Goal: Transaction & Acquisition: Purchase product/service

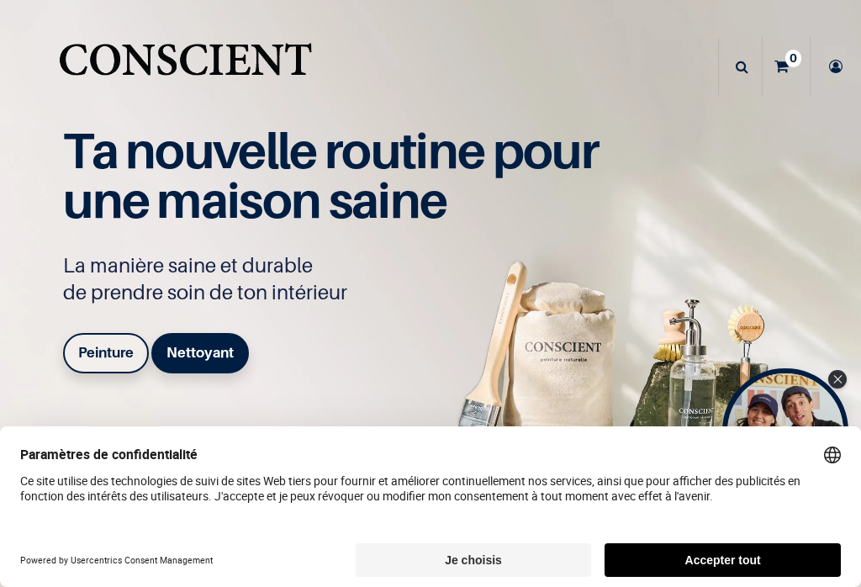
click at [115, 347] on b "Peinture" at bounding box center [106, 352] width 56 height 17
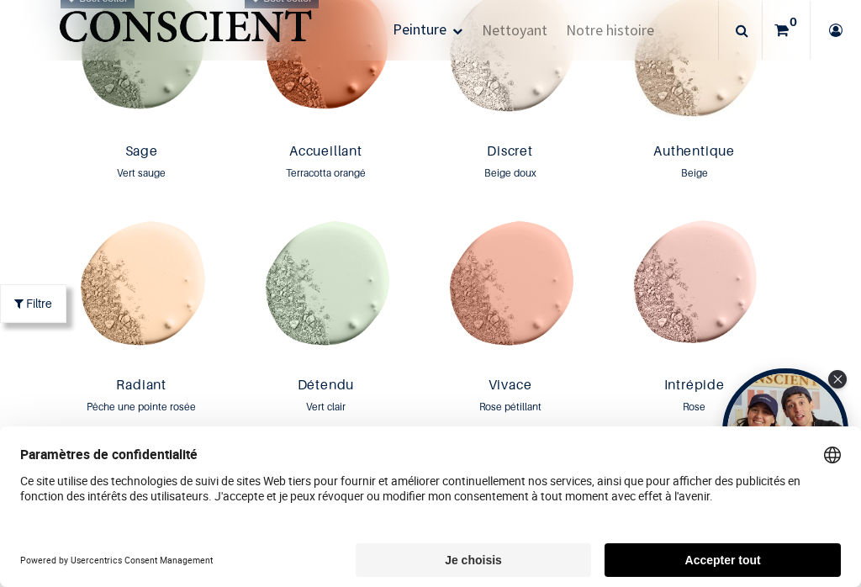
scroll to position [1415, 0]
click at [145, 267] on img at bounding box center [142, 292] width 176 height 156
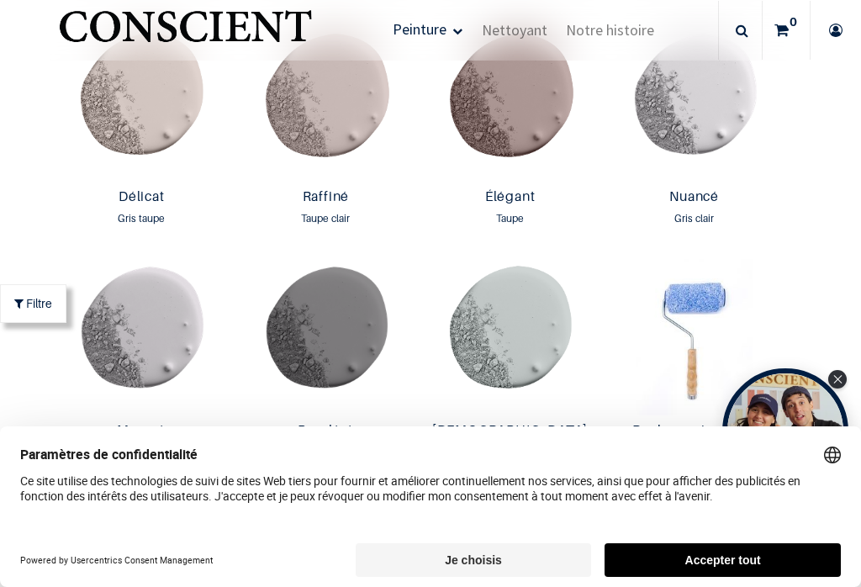
scroll to position [2302, 0]
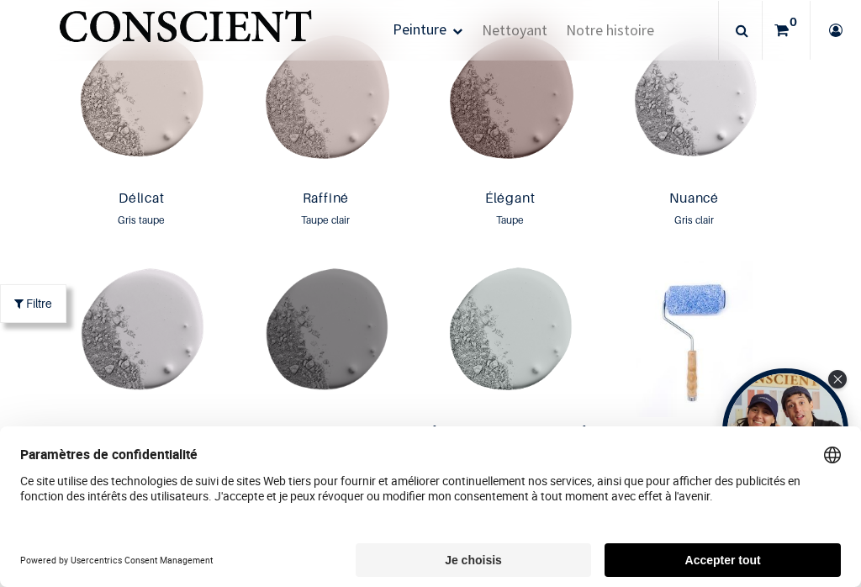
click at [711, 561] on button "Accepter tout" at bounding box center [723, 560] width 236 height 34
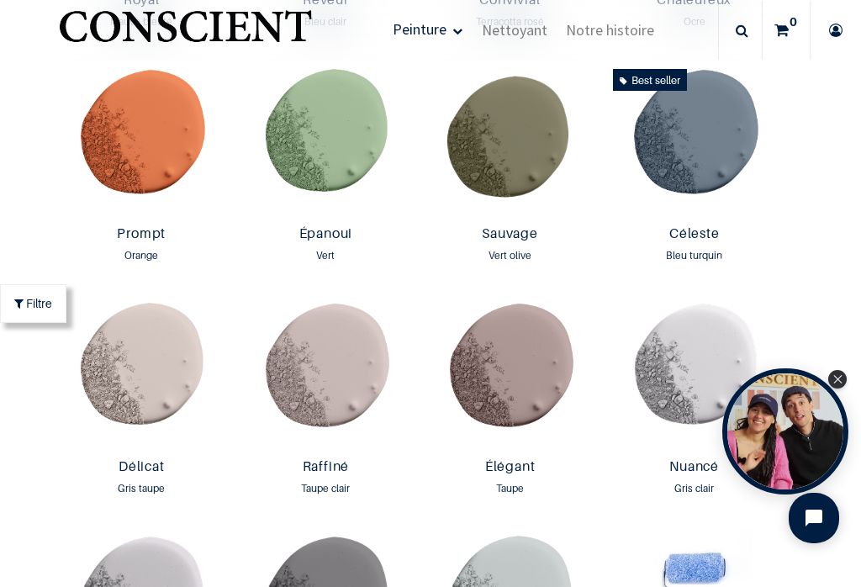
scroll to position [2026, 0]
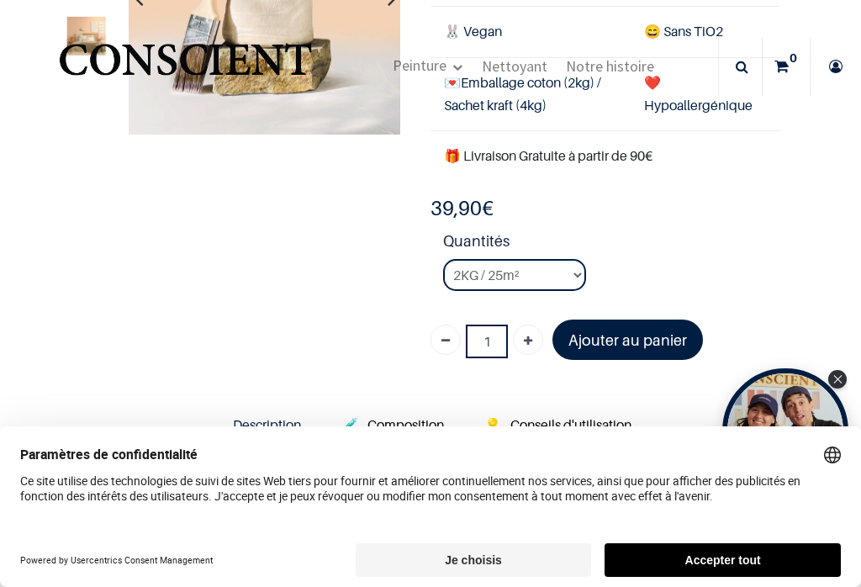
scroll to position [220, 0]
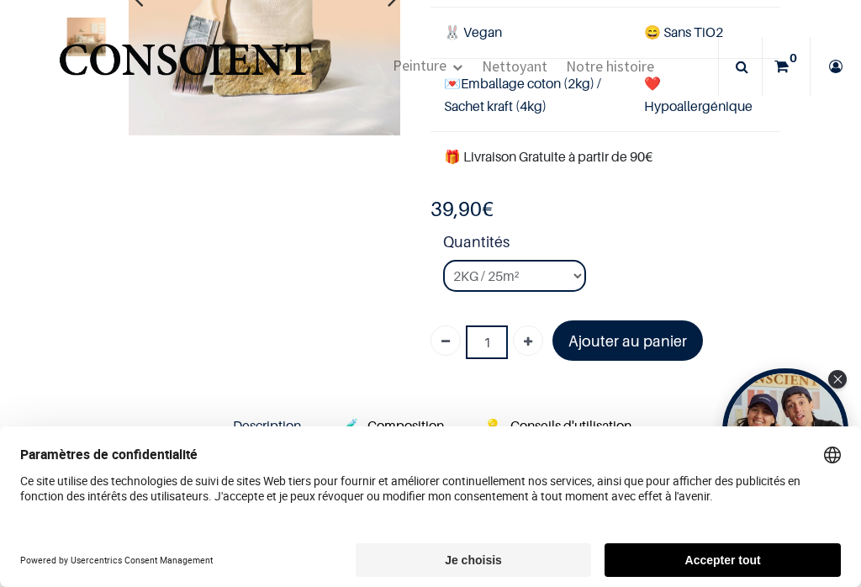
scroll to position [224, 0]
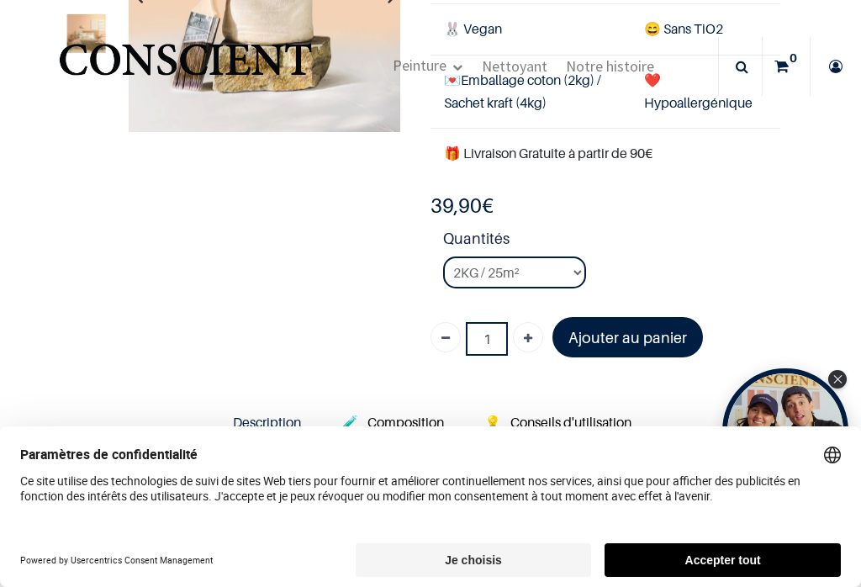
scroll to position [199, 0]
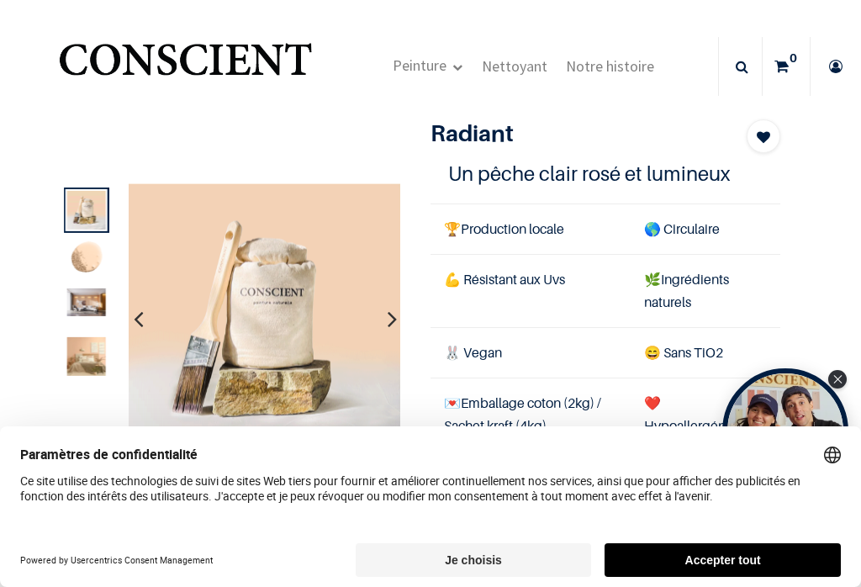
scroll to position [5, 0]
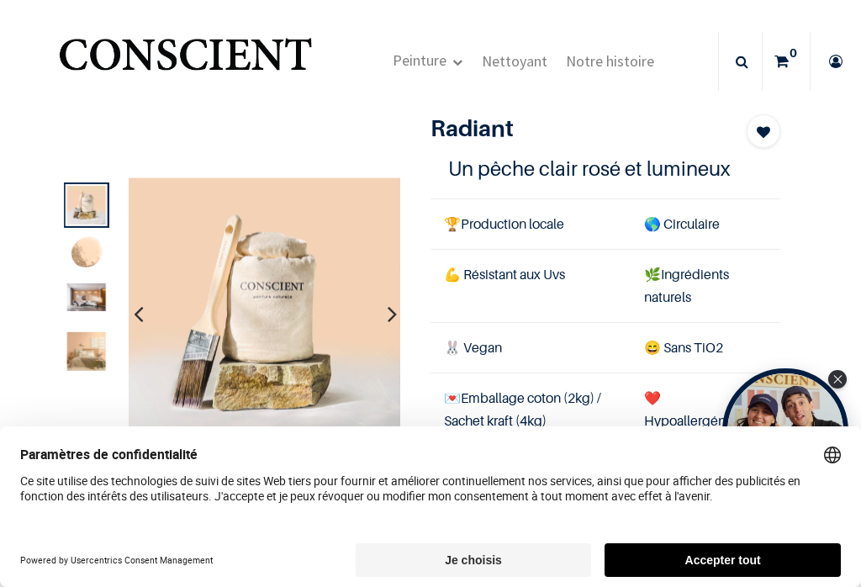
click at [95, 343] on img at bounding box center [85, 351] width 39 height 39
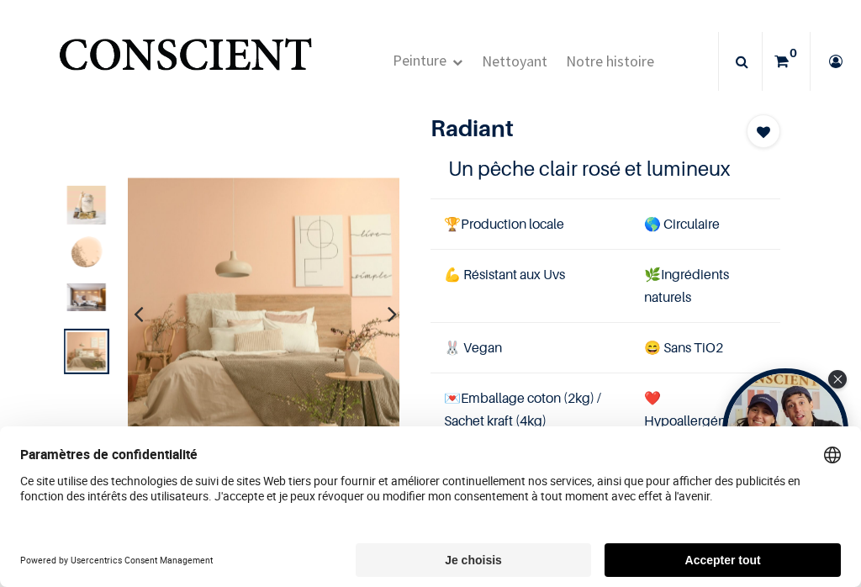
click at [675, 558] on button "Accepter tout" at bounding box center [723, 560] width 236 height 34
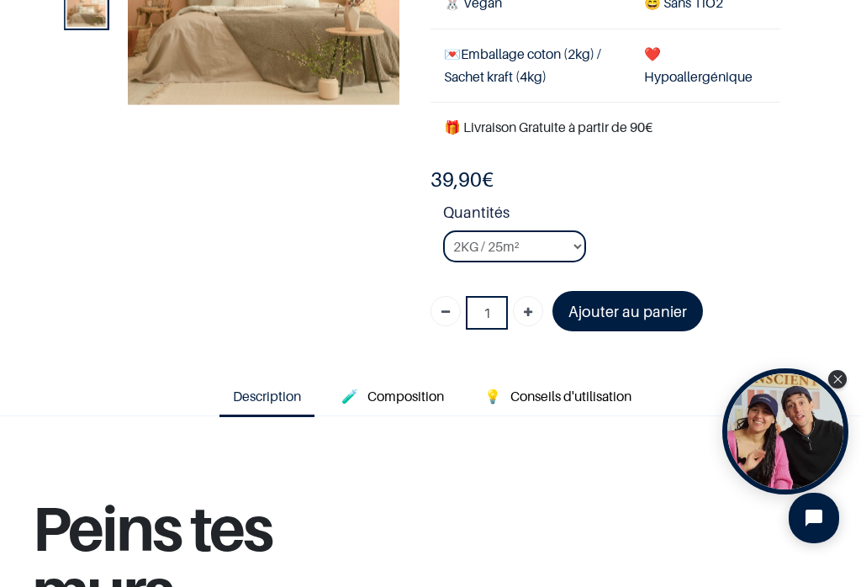
scroll to position [231, 0]
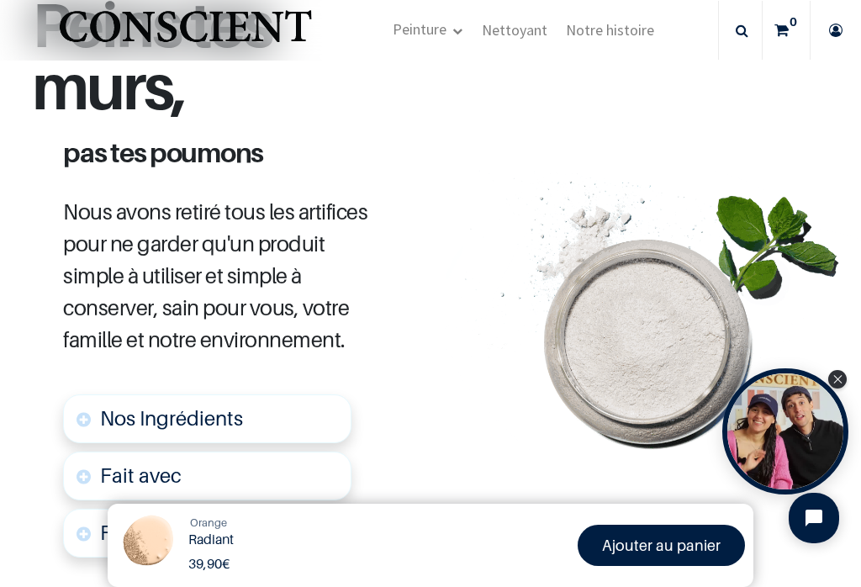
scroll to position [754, 0]
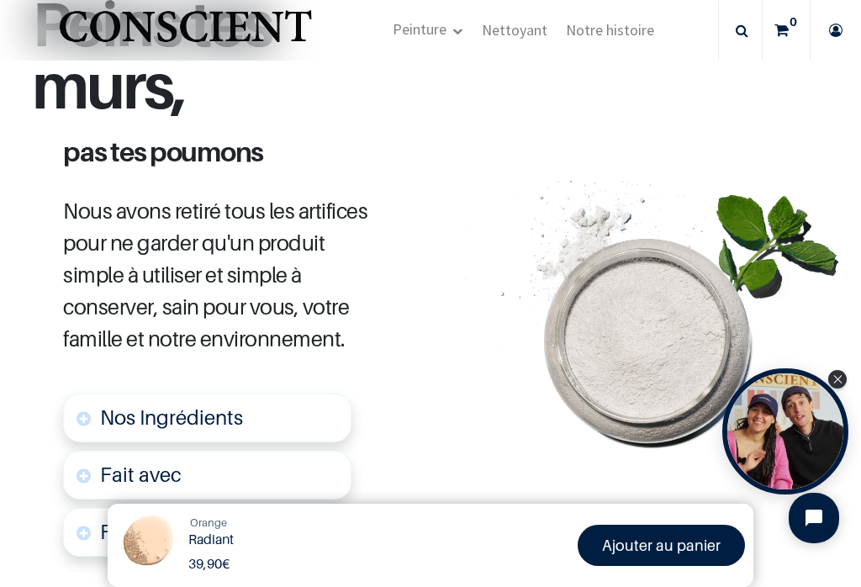
click at [204, 405] on span "Nos Ingrédients" at bounding box center [171, 417] width 143 height 24
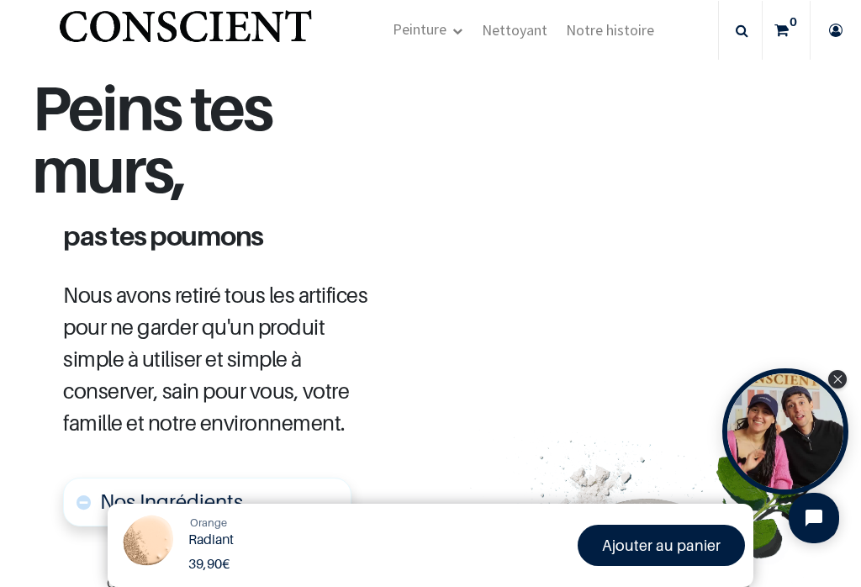
scroll to position [669, 0]
